Goal: Information Seeking & Learning: Learn about a topic

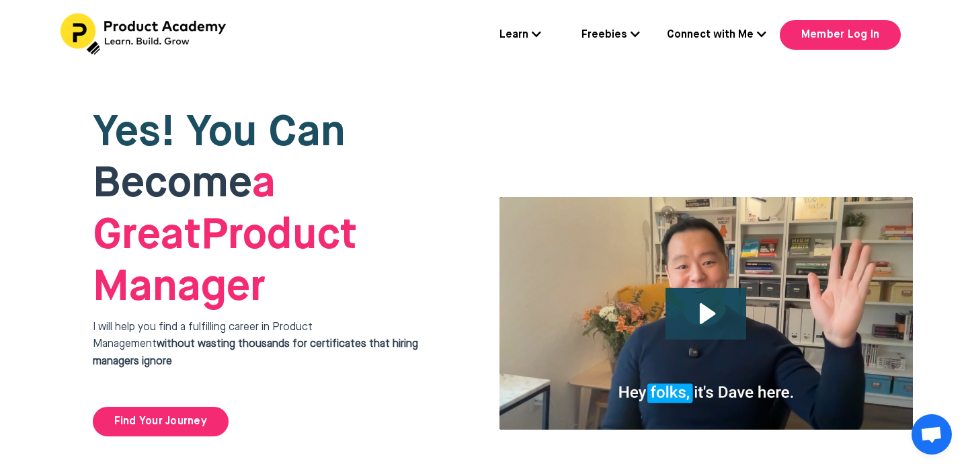
click at [535, 38] on icon at bounding box center [536, 34] width 9 height 11
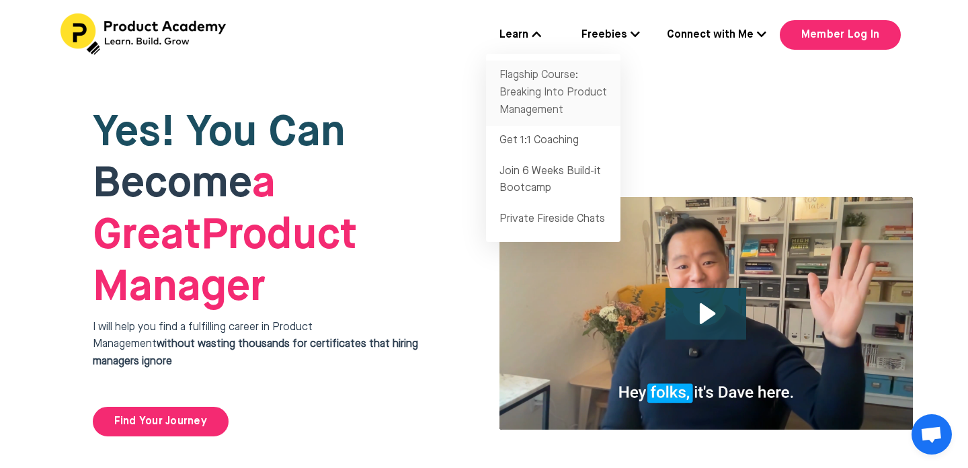
click at [535, 81] on link "Flagship Course: Breaking Into Product Management" at bounding box center [553, 93] width 135 height 65
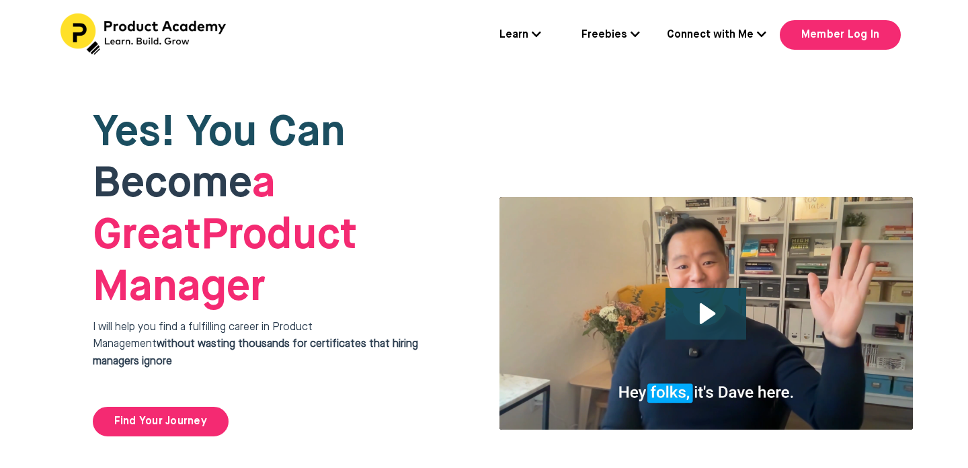
click at [598, 40] on link "Freebies" at bounding box center [611, 35] width 59 height 17
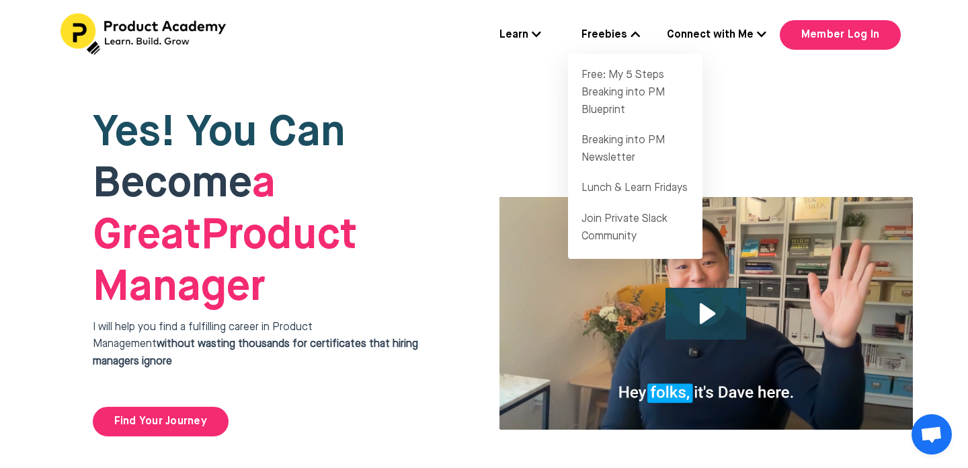
click at [534, 35] on icon at bounding box center [536, 34] width 9 height 11
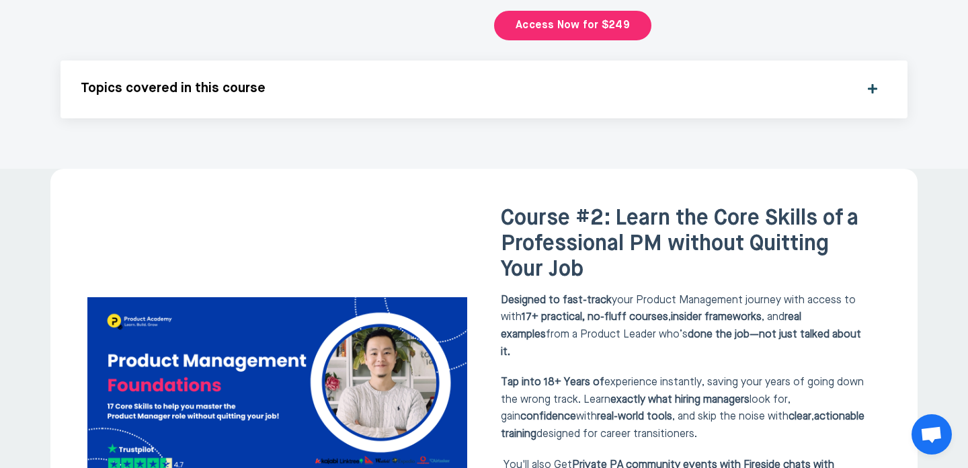
scroll to position [2106, 0]
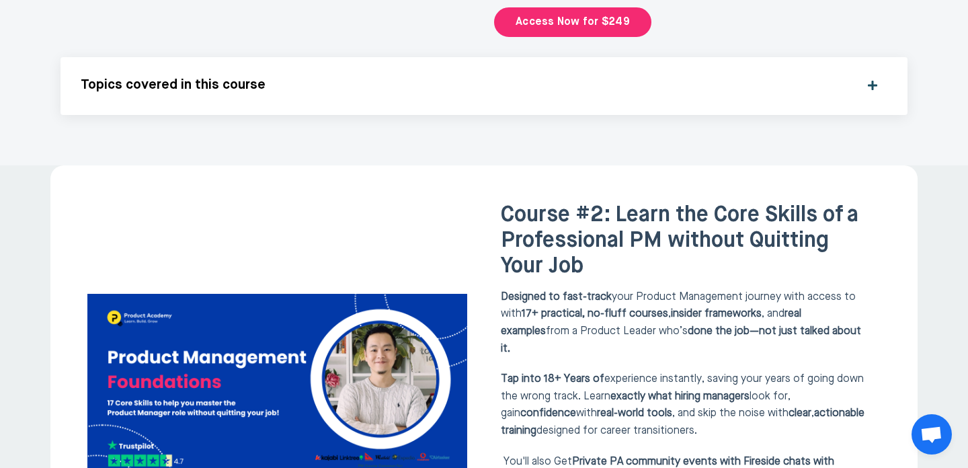
click at [873, 77] on div "Topics covered in this course" at bounding box center [484, 85] width 807 height 17
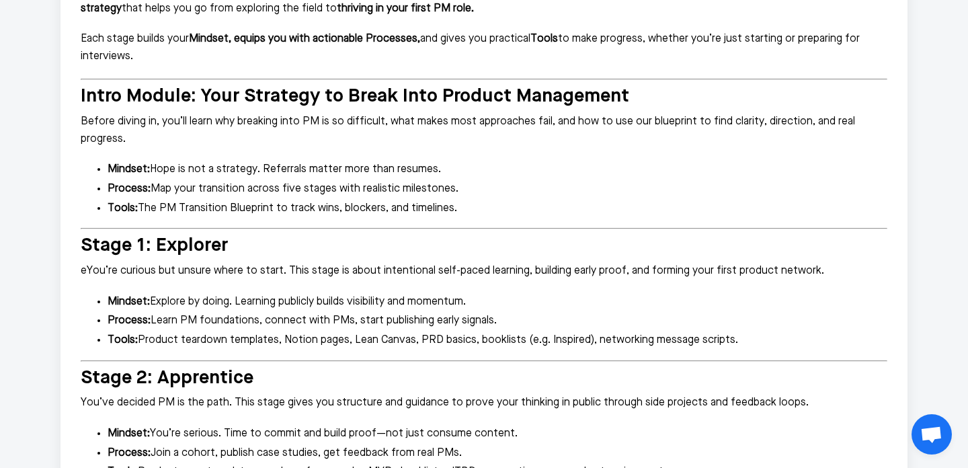
scroll to position [2265, 0]
